Goal: Book appointment/travel/reservation

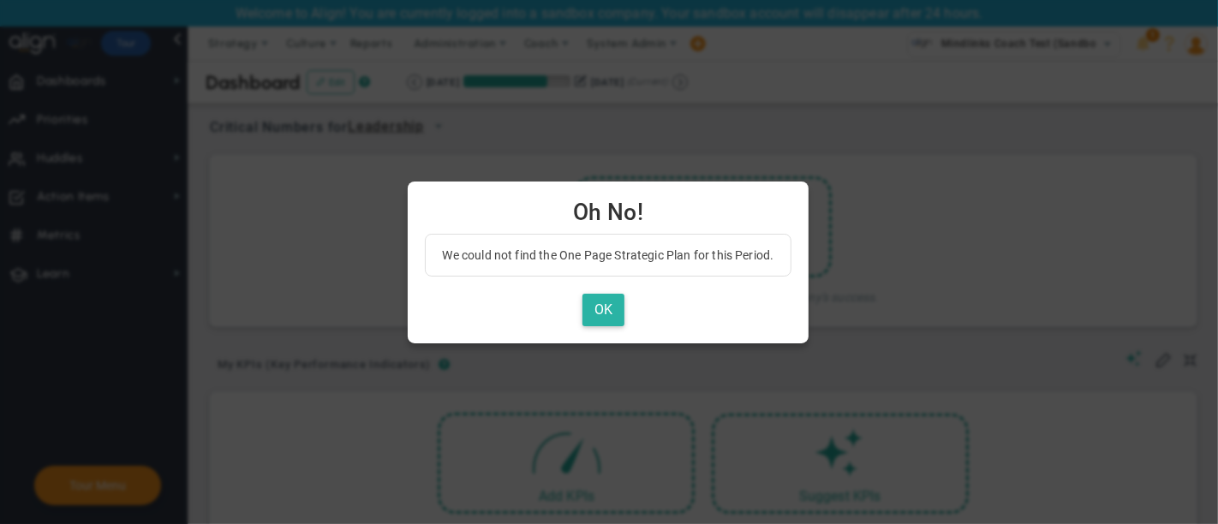
click at [609, 308] on button "OK" at bounding box center [604, 310] width 42 height 33
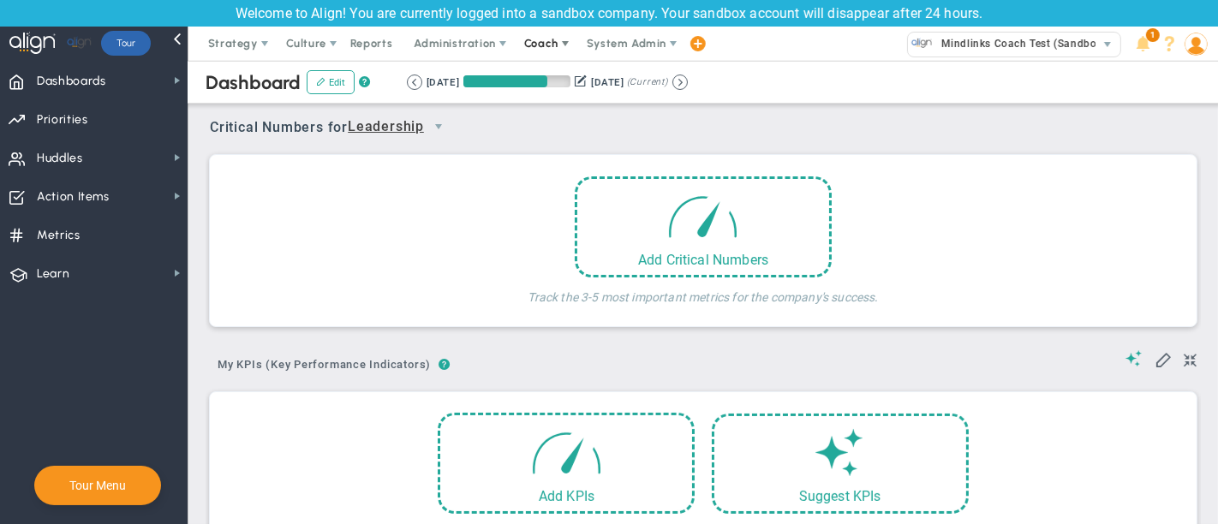
click at [559, 49] on span at bounding box center [566, 44] width 14 height 14
click at [567, 117] on span "Resources" at bounding box center [572, 112] width 121 height 34
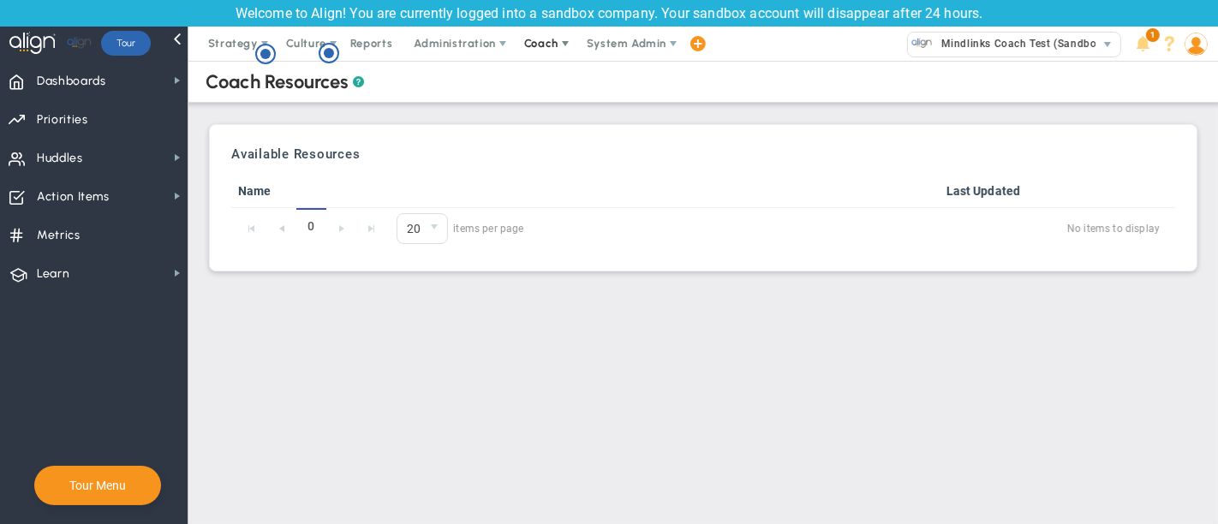
click at [548, 46] on span "Coach" at bounding box center [541, 43] width 34 height 13
click at [576, 81] on span "Schedule Meeting" at bounding box center [572, 78] width 121 height 34
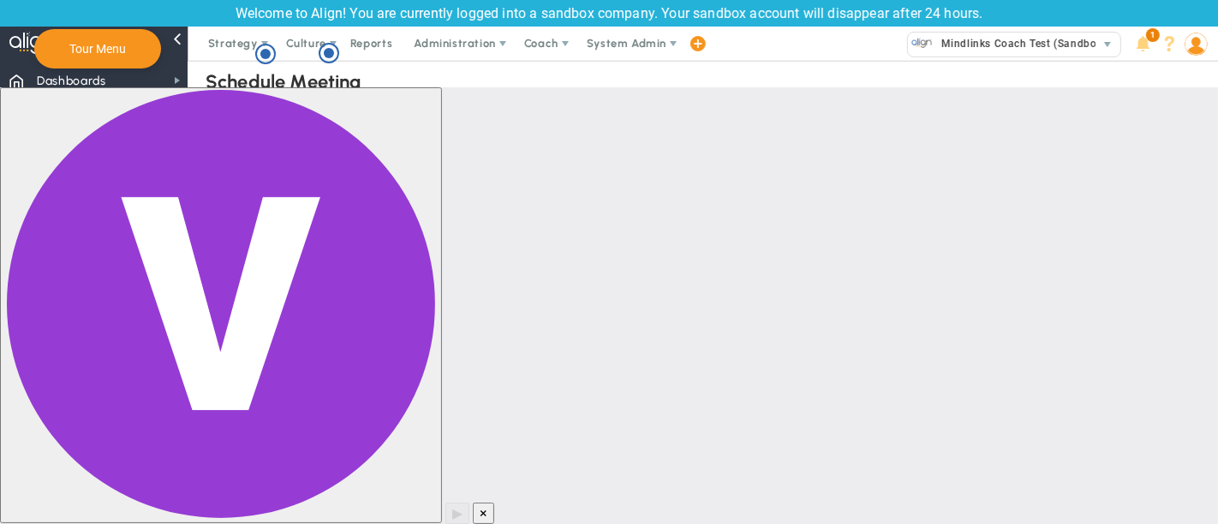
click at [488, 506] on span "×" at bounding box center [484, 514] width 8 height 16
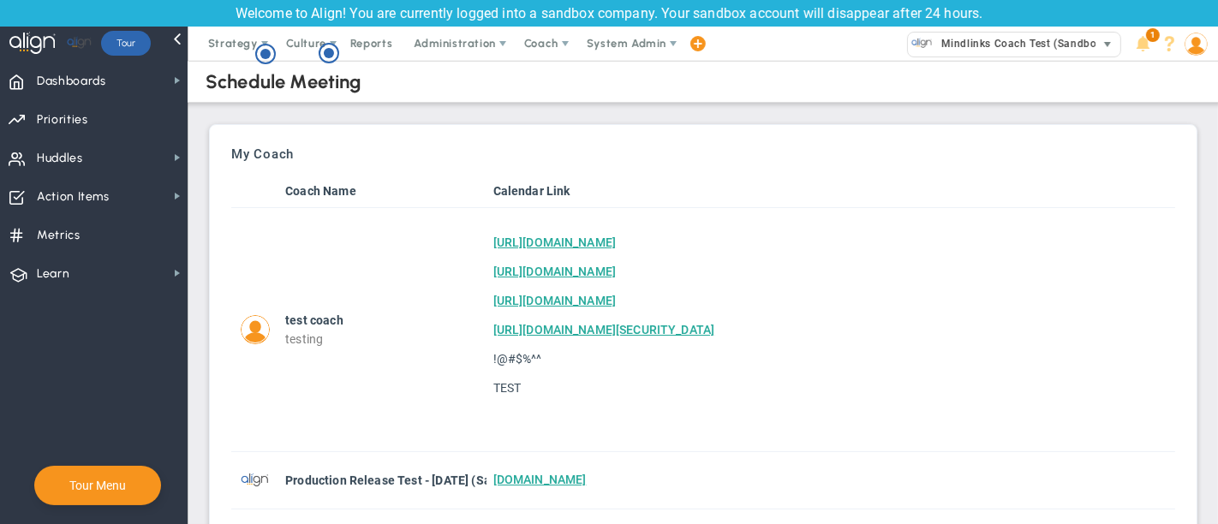
click at [1091, 45] on span "Mindlinks Coach Test (Sandbox)" at bounding box center [1020, 44] width 174 height 22
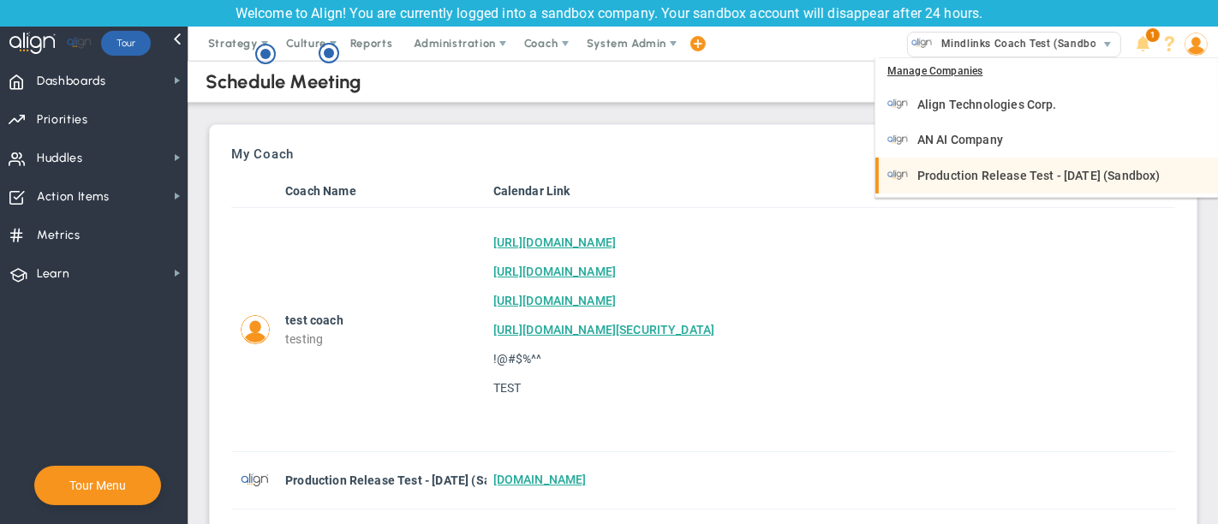
click at [1050, 165] on div "Production Release Test - [DATE] (Sandbox)" at bounding box center [1049, 175] width 322 height 21
